Goal: Contribute content

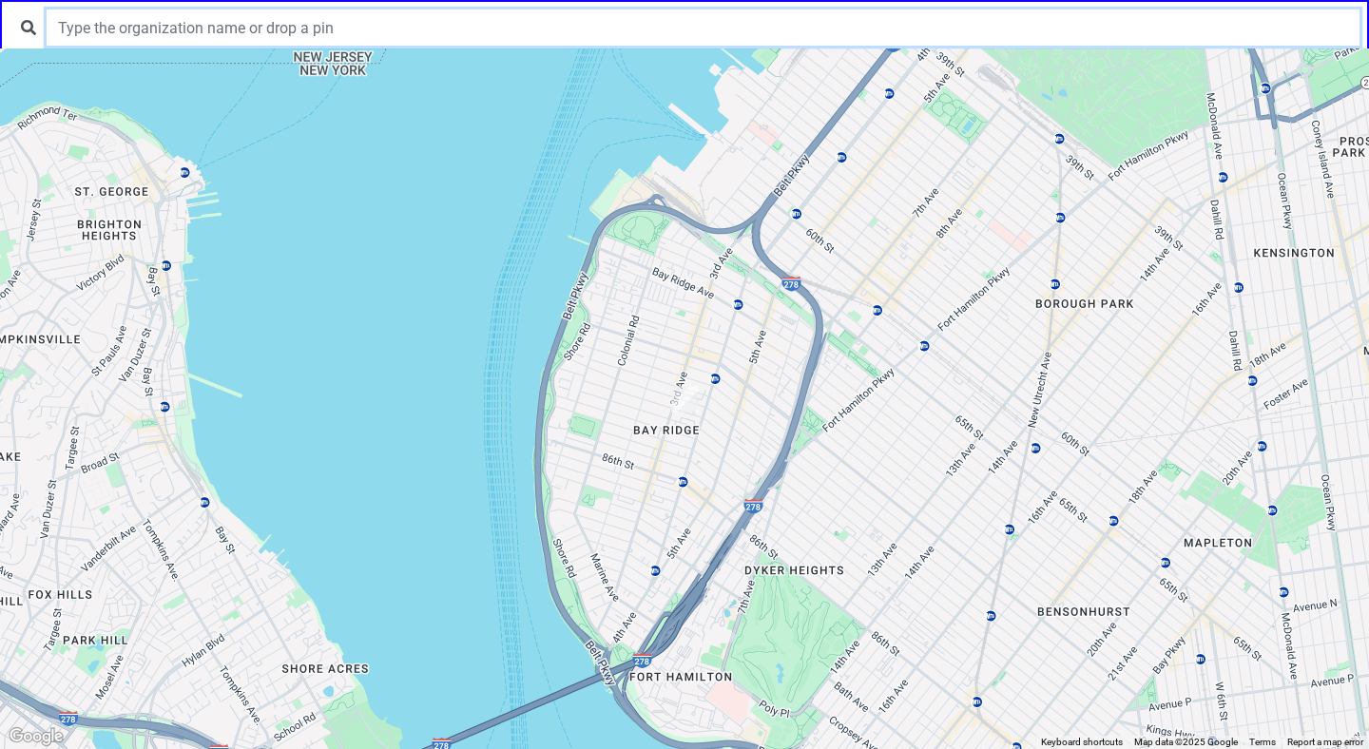
click at [456, 22] on input "text" at bounding box center [703, 28] width 1313 height 36
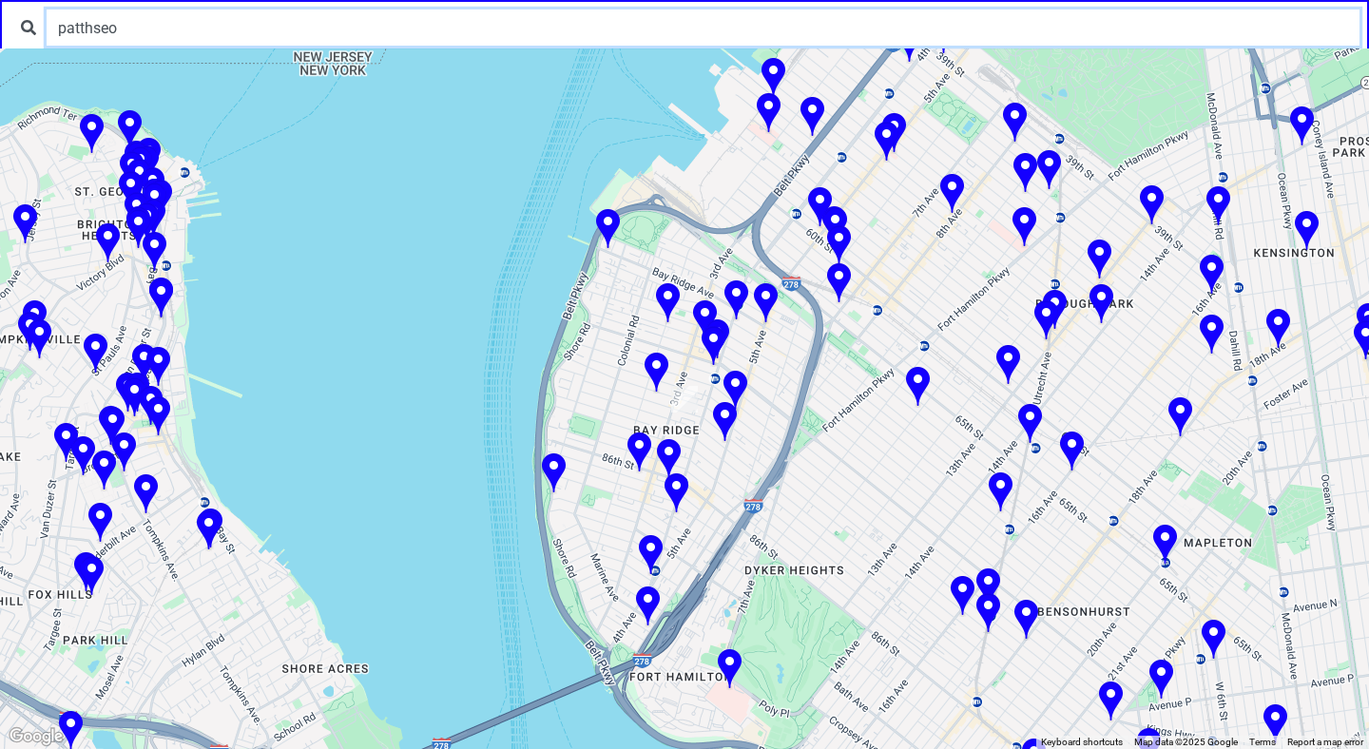
click at [260, 19] on input "patthseo" at bounding box center [703, 28] width 1313 height 36
click at [178, 26] on input "patthseo" at bounding box center [703, 28] width 1313 height 36
click at [256, 28] on input "patthseo" at bounding box center [703, 28] width 1313 height 36
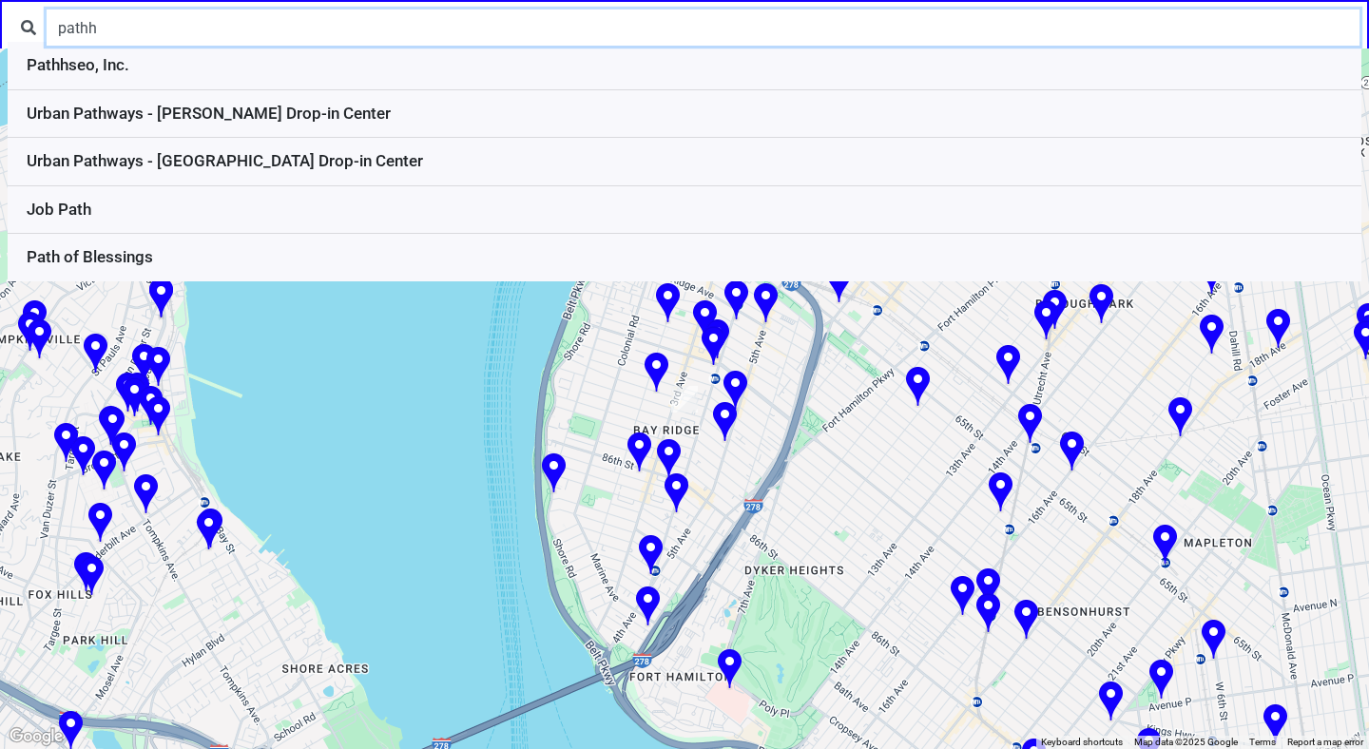
click at [256, 28] on input "pathh" at bounding box center [703, 28] width 1313 height 36
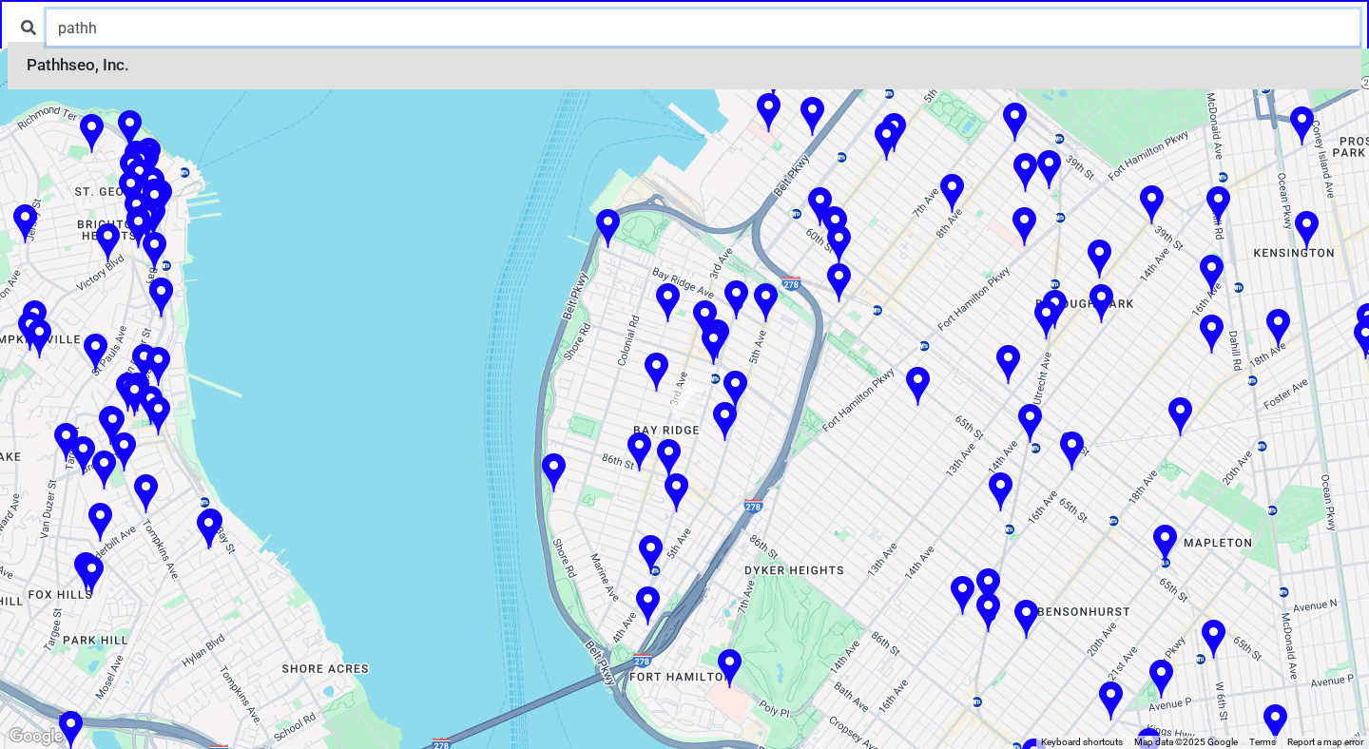
type input "pathh"
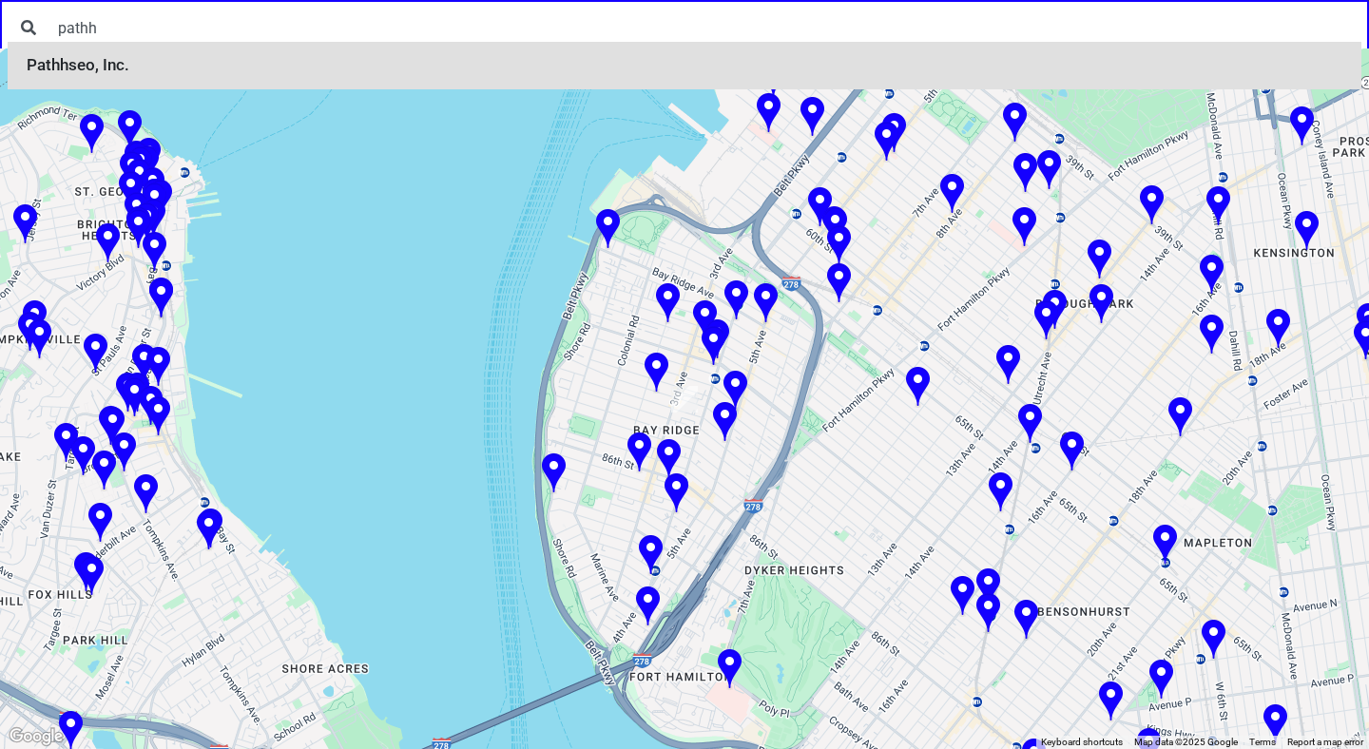
click at [190, 70] on li "Pathhseo, Inc." at bounding box center [685, 66] width 1354 height 48
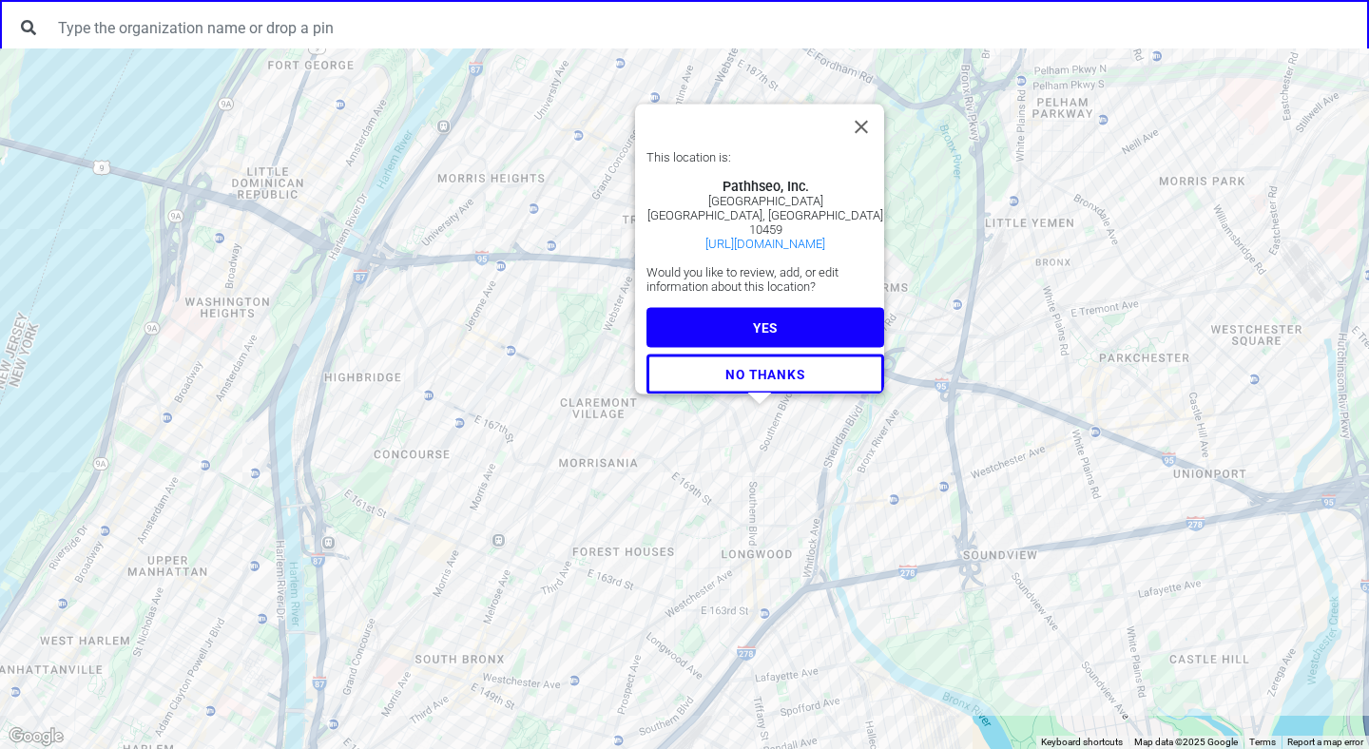
click at [66, 265] on div "This location is: Pathhseo, Inc. 1357 Southern Blvd Bronx, NY 10459 https://pat…" at bounding box center [684, 398] width 1369 height 701
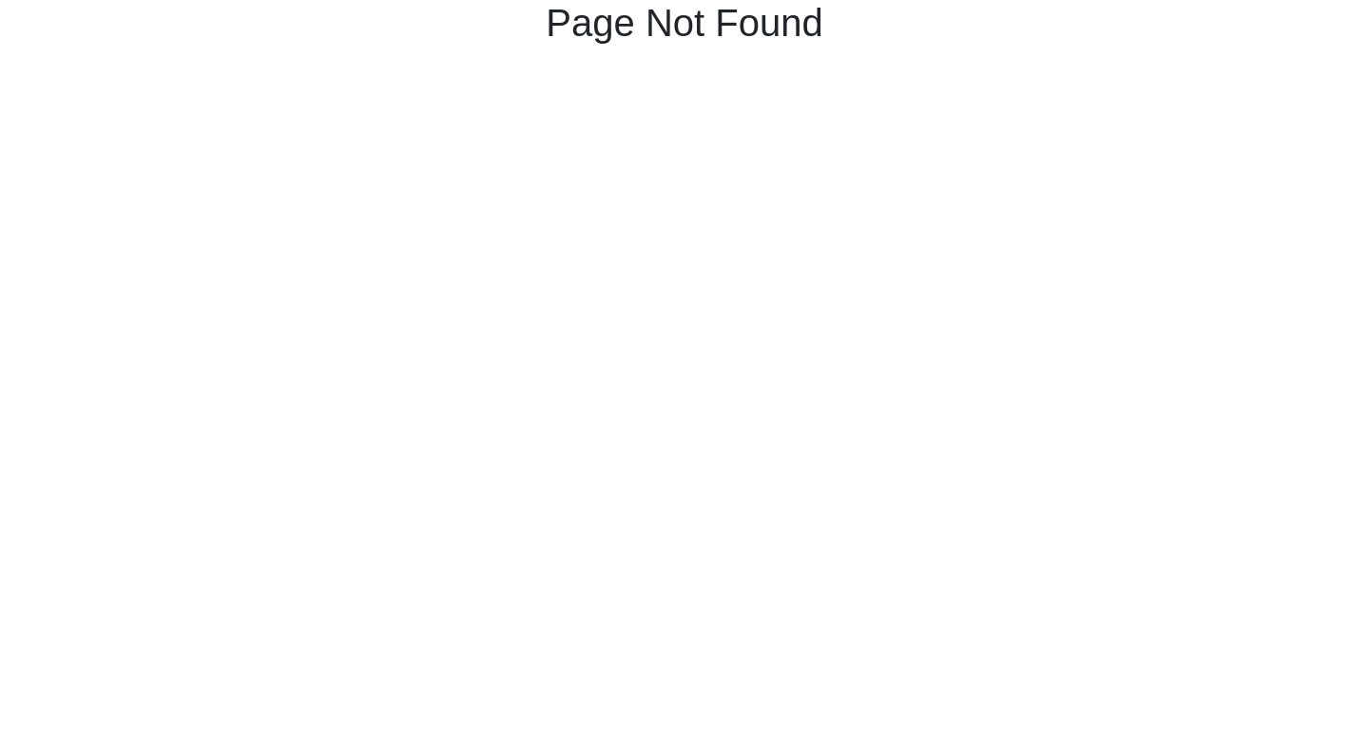
click at [427, 53] on html "Page Not Found" at bounding box center [684, 26] width 1369 height 53
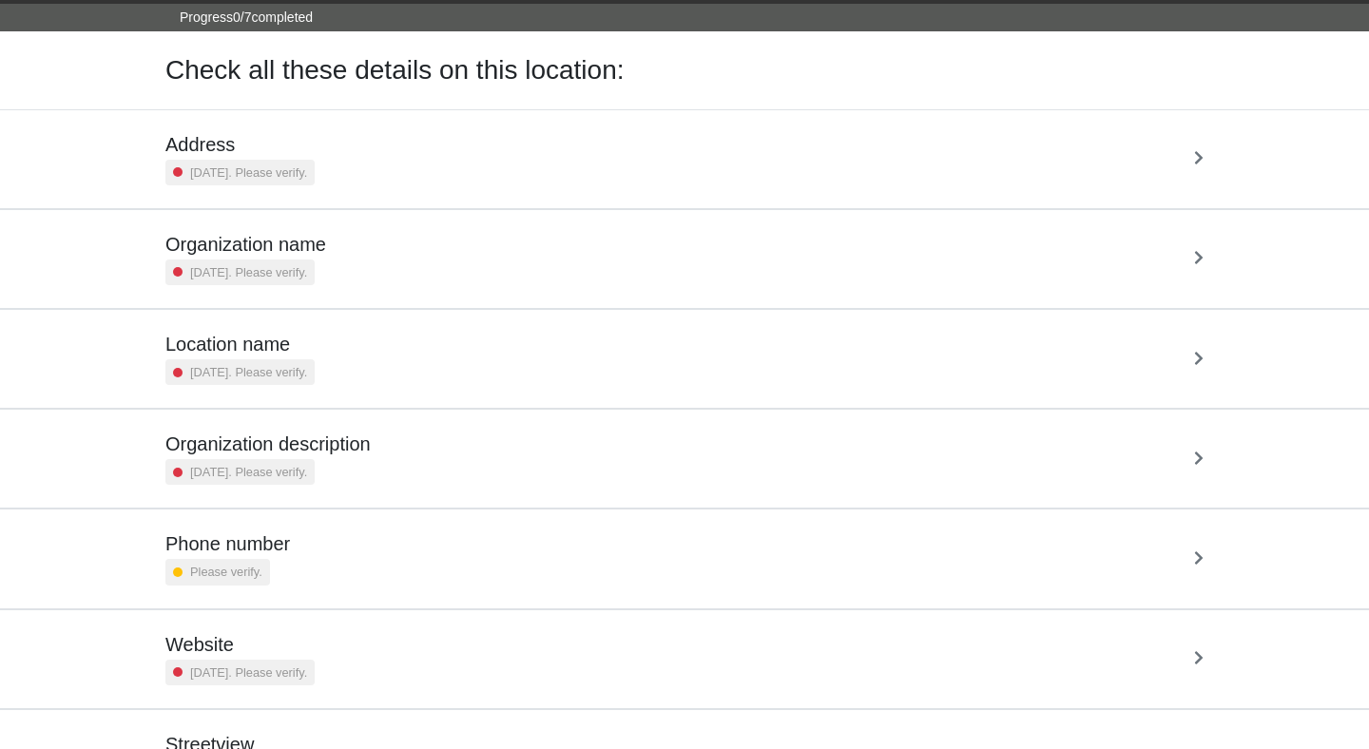
scroll to position [141, 0]
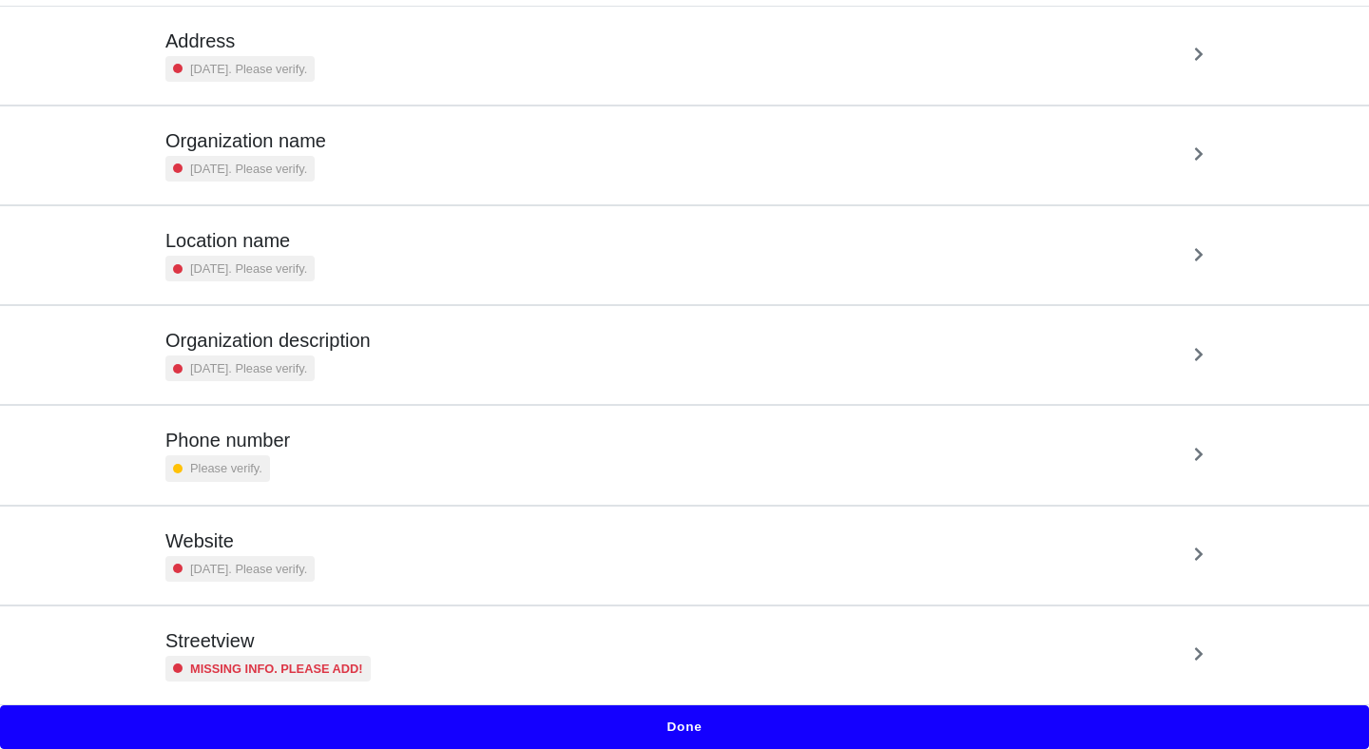
click at [611, 546] on div "Website 2 years ago. Please verify." at bounding box center [684, 556] width 1038 height 52
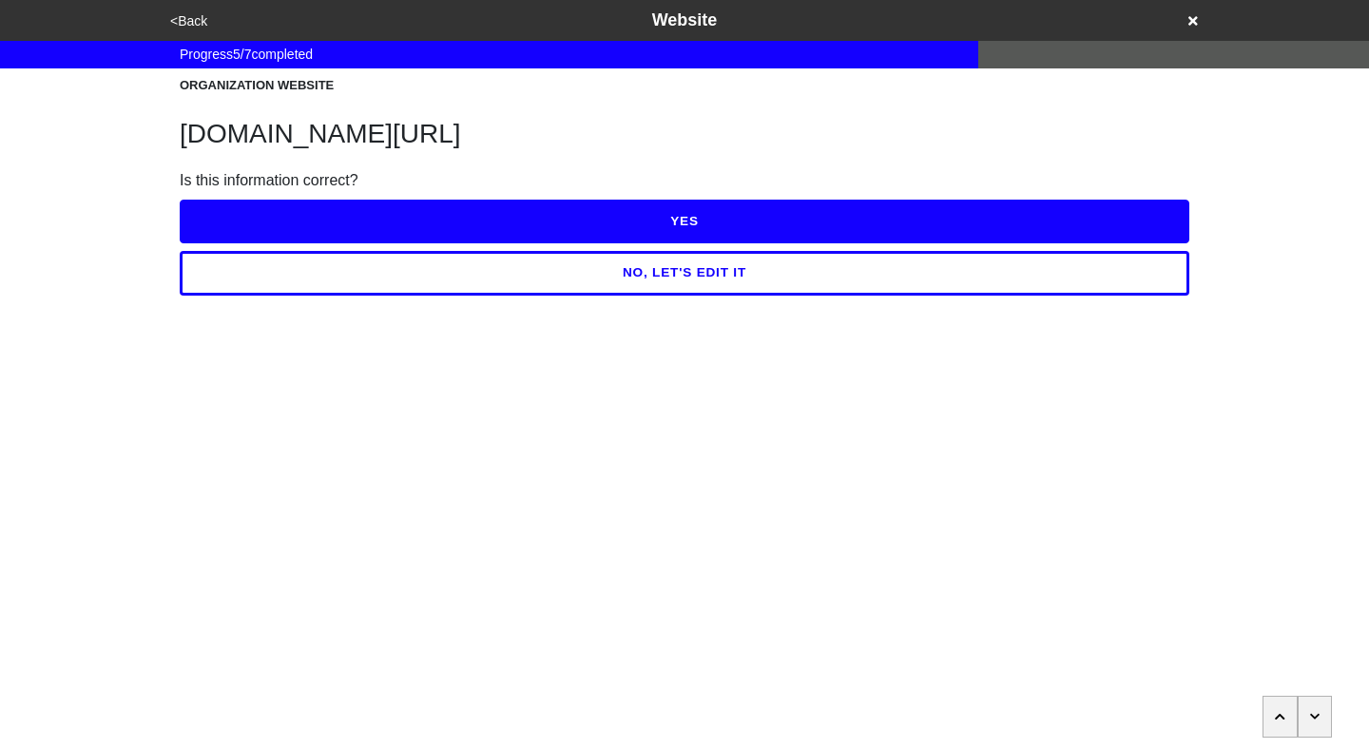
click at [682, 290] on button "NO, LET'S EDIT IT" at bounding box center [685, 273] width 1010 height 44
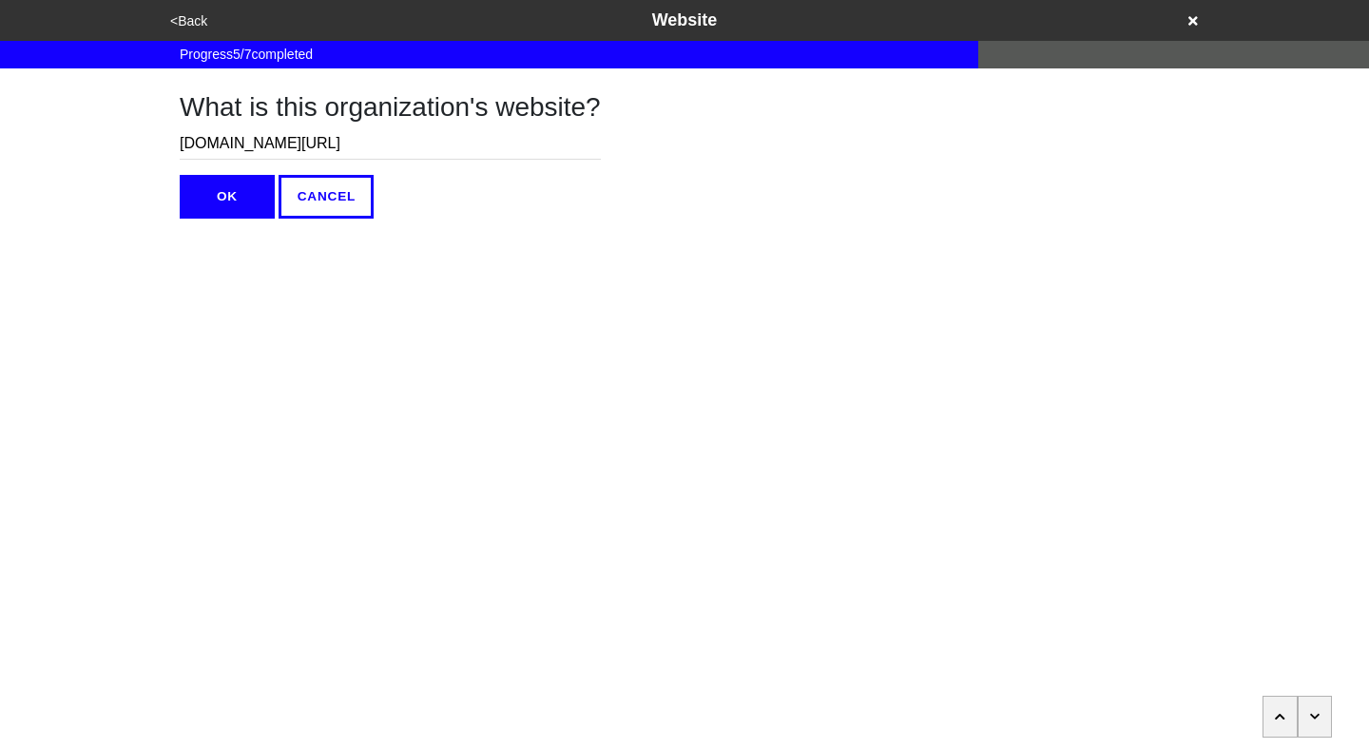
click at [409, 147] on input "pathhseo.org/contact-us" at bounding box center [390, 143] width 421 height 31
drag, startPoint x: 409, startPoint y: 147, endPoint x: 120, endPoint y: 146, distance: 289.0
click at [120, 146] on div "<Back Website Progress 5 / 7 completed What is this organization's website? pat…" at bounding box center [684, 109] width 1369 height 219
paste input "https://gogetta.nyc/team/location/5c6bb145-b329-48df-95d0-62b3aa519c5b"
paste input "https://pathhseo.org/"
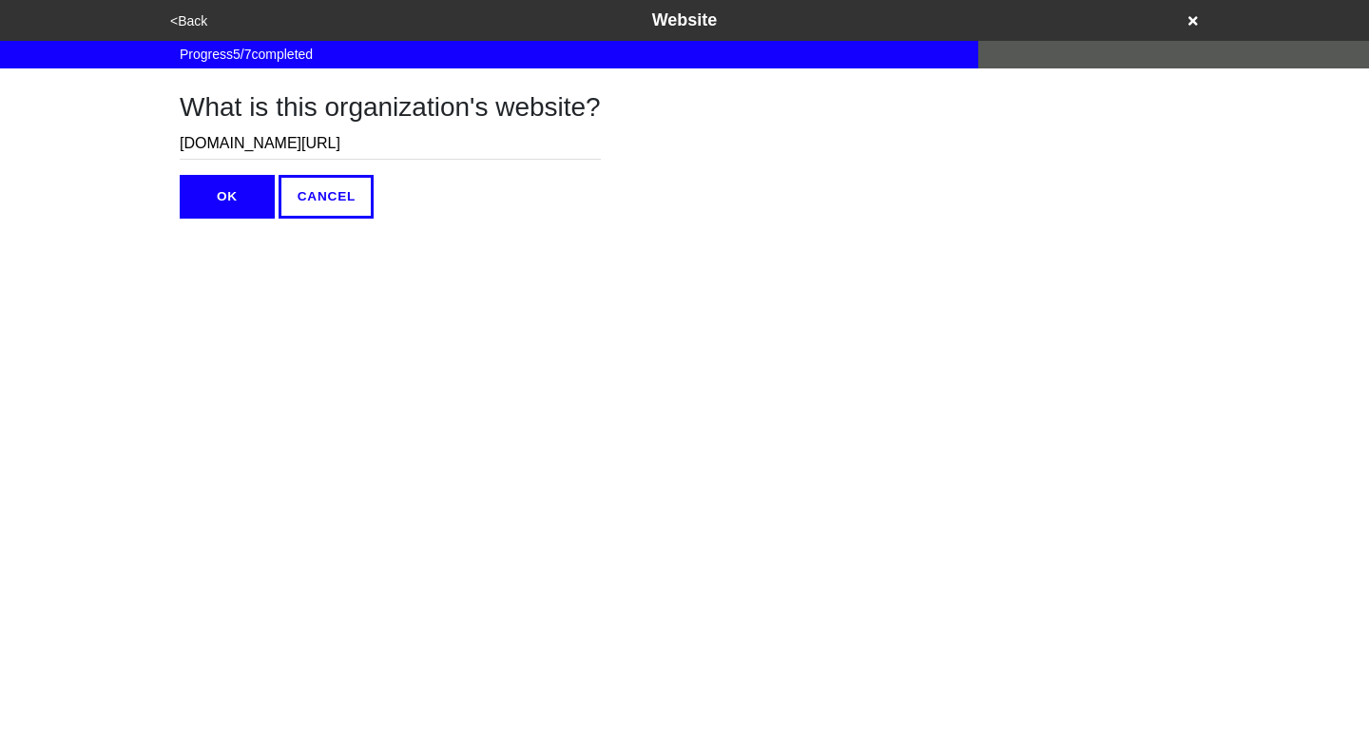
type input "https://pathhseo.org/"
click at [216, 189] on button "OK" at bounding box center [227, 197] width 95 height 44
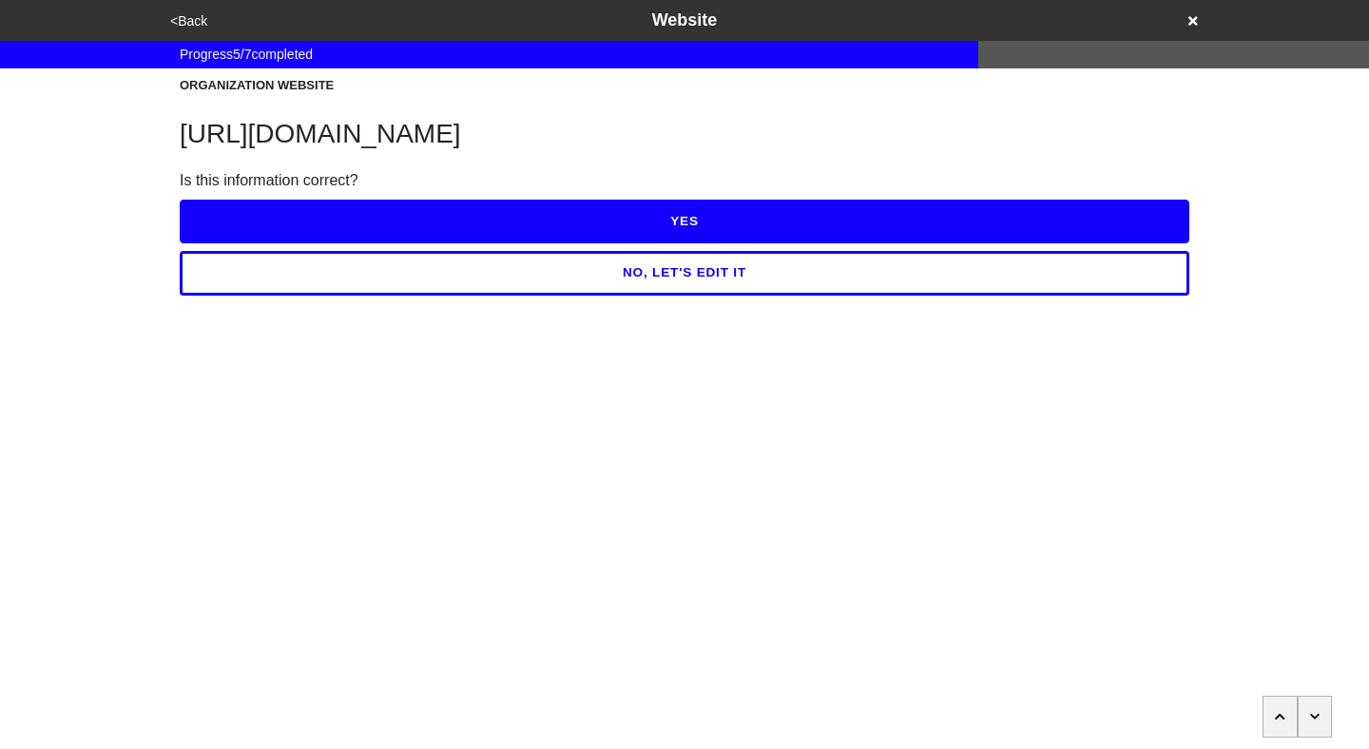
click at [706, 221] on button "YES" at bounding box center [685, 222] width 1010 height 44
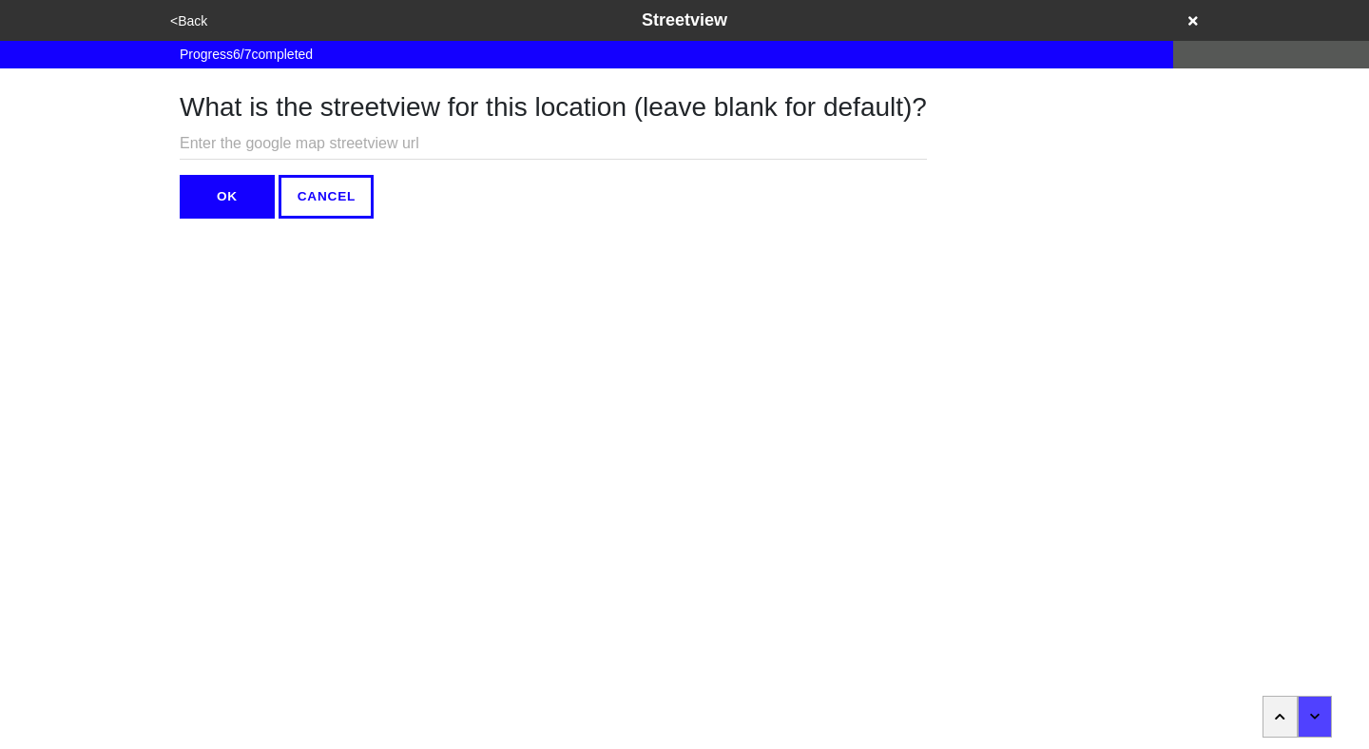
click at [201, 177] on button "OK" at bounding box center [227, 197] width 95 height 44
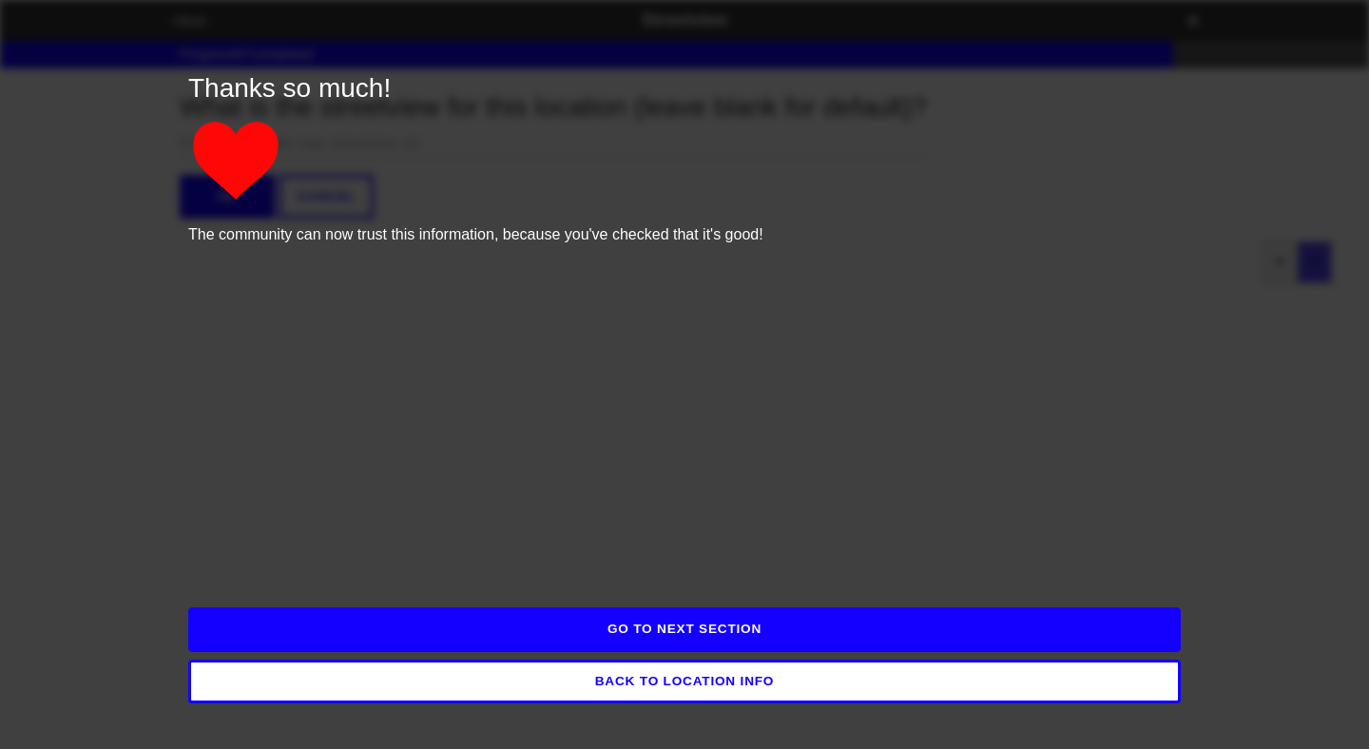
click at [636, 636] on button "GO TO NEXT SECTION" at bounding box center [684, 629] width 992 height 44
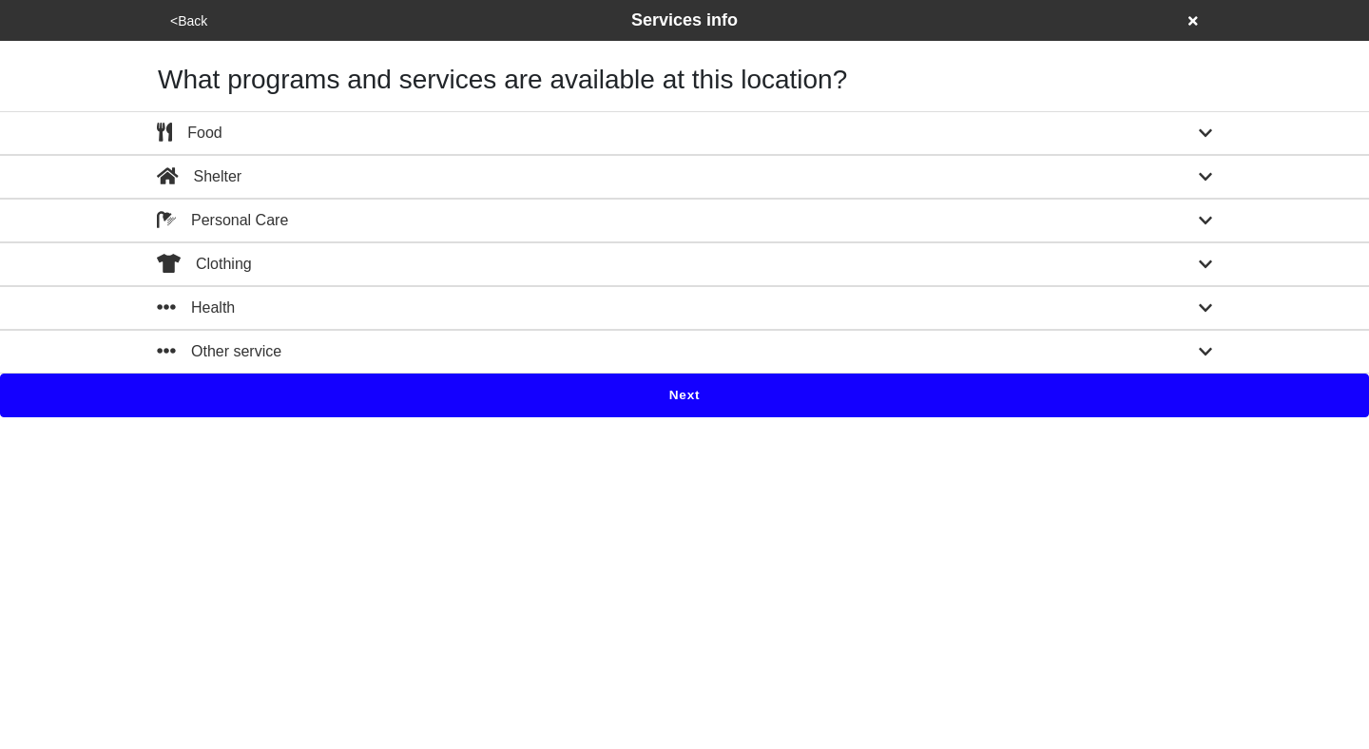
click at [580, 136] on div "Food" at bounding box center [685, 133] width 1084 height 23
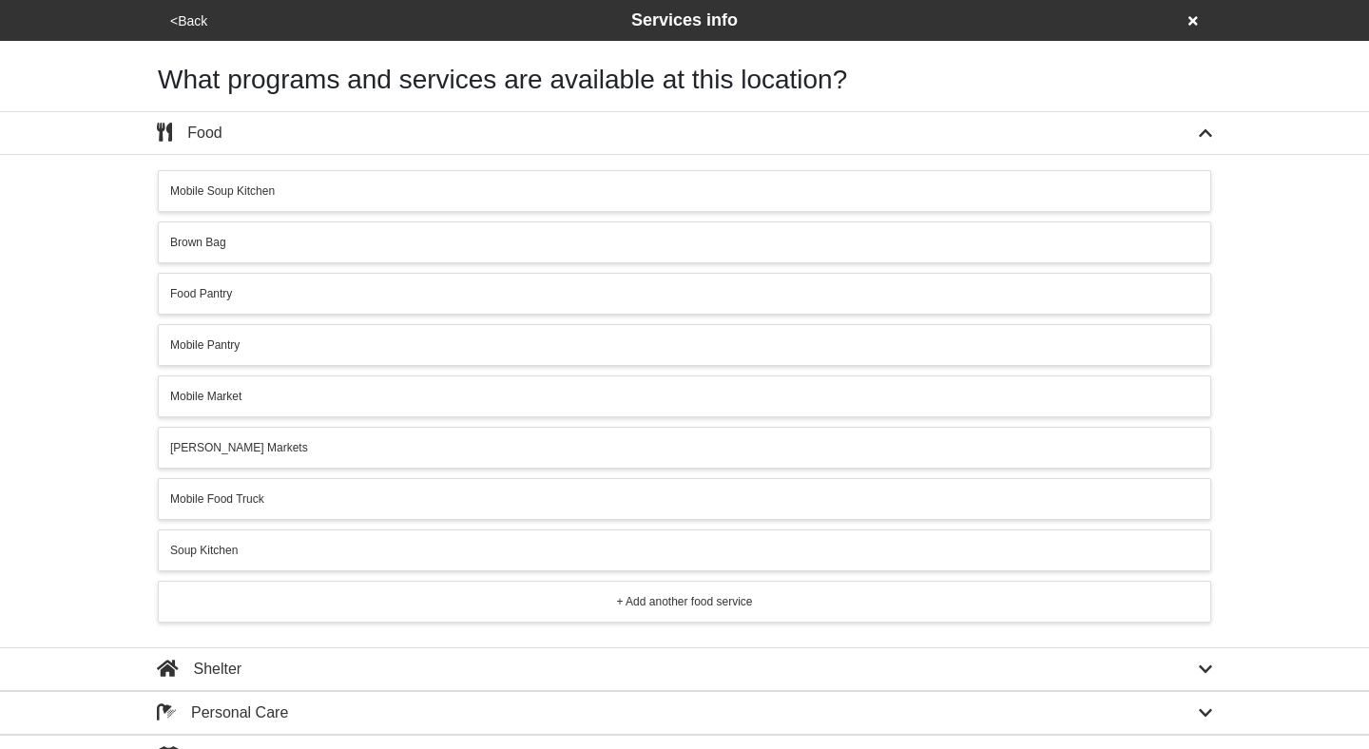
click at [512, 298] on div "Food Pantry" at bounding box center [684, 293] width 1029 height 17
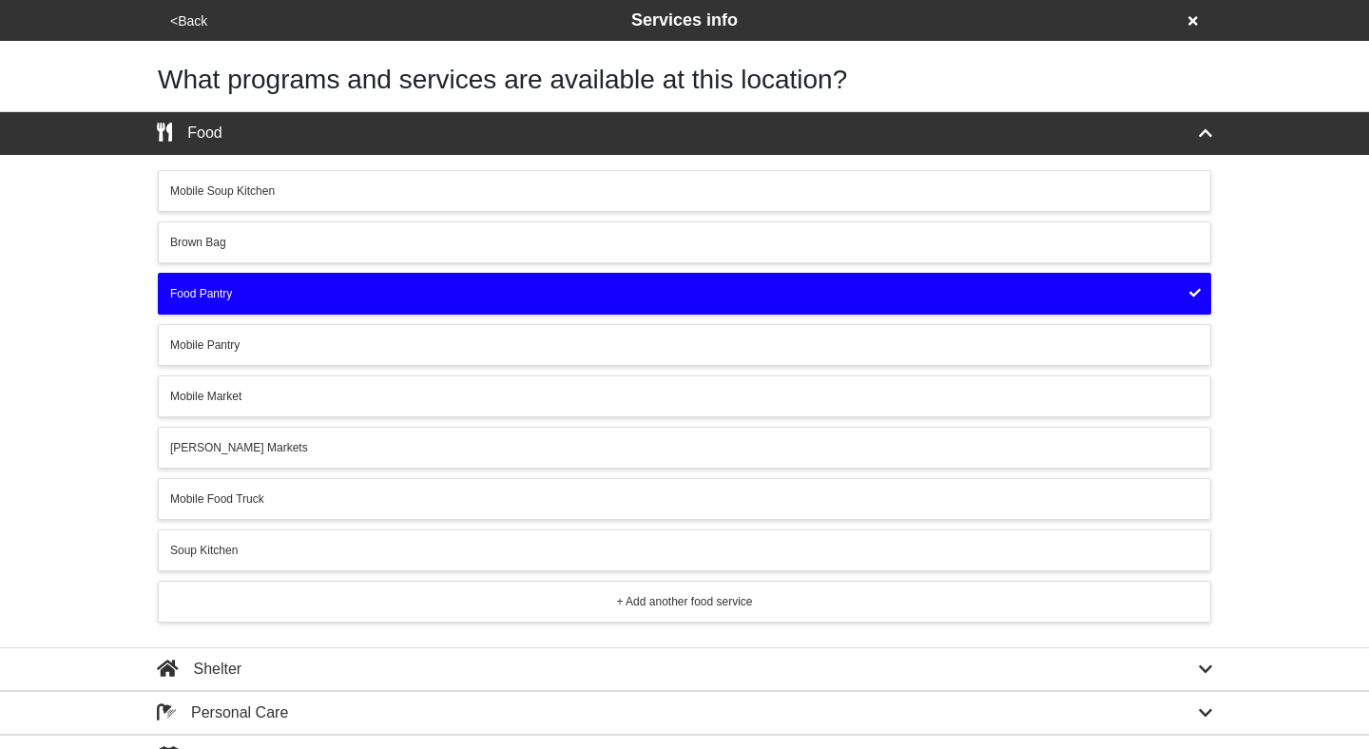
scroll to position [161, 0]
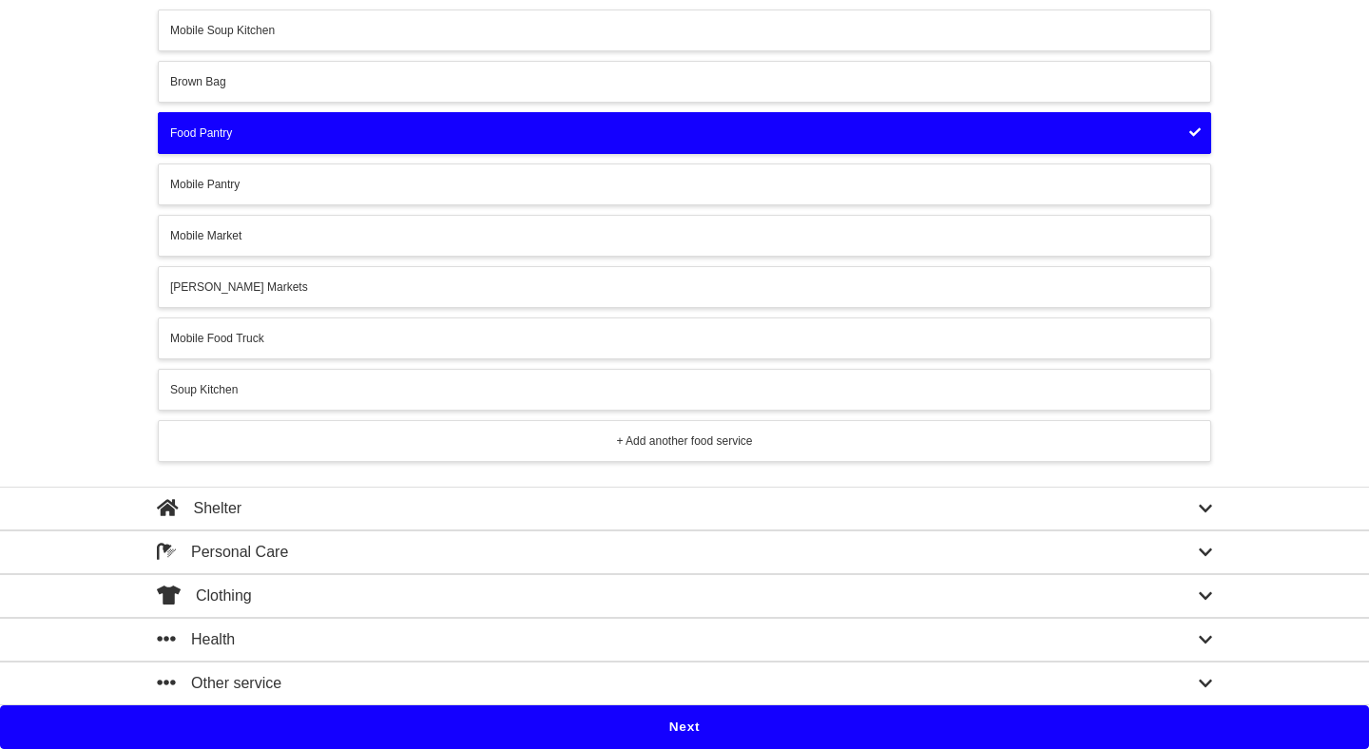
click at [725, 710] on button "Next" at bounding box center [684, 727] width 1369 height 44
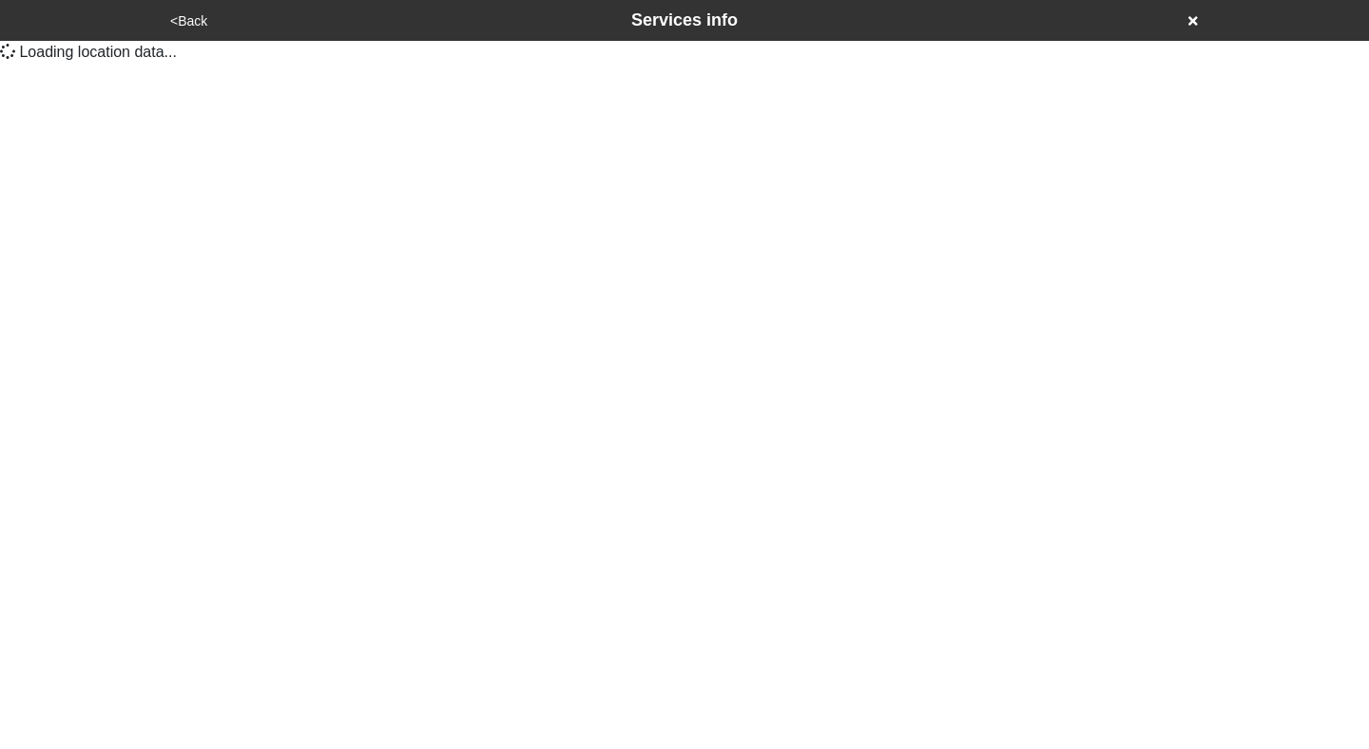
scroll to position [0, 0]
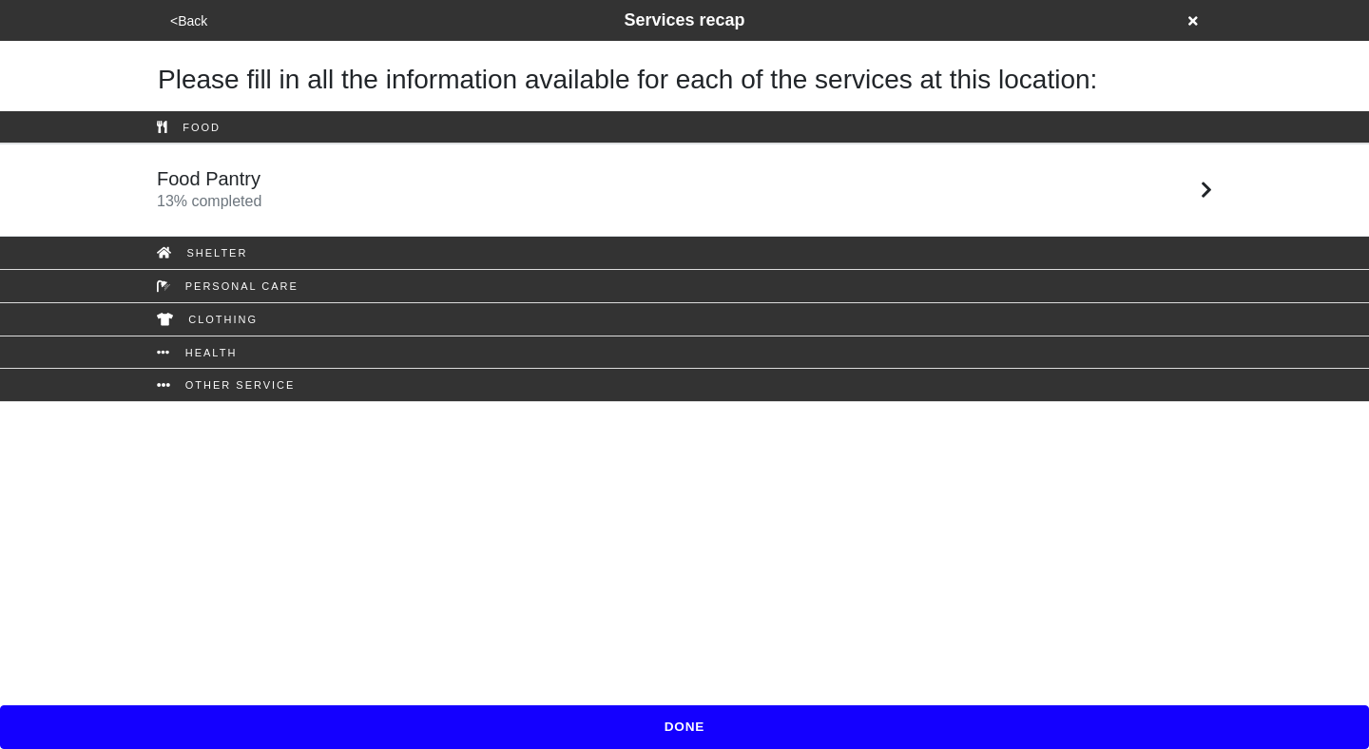
click at [538, 402] on html "<Back Services recap Please fill in all the information available for each of t…" at bounding box center [684, 201] width 1369 height 402
click at [741, 402] on html "<Back Services recap Please fill in all the information available for each of t…" at bounding box center [684, 201] width 1369 height 402
